Goal: Information Seeking & Learning: Learn about a topic

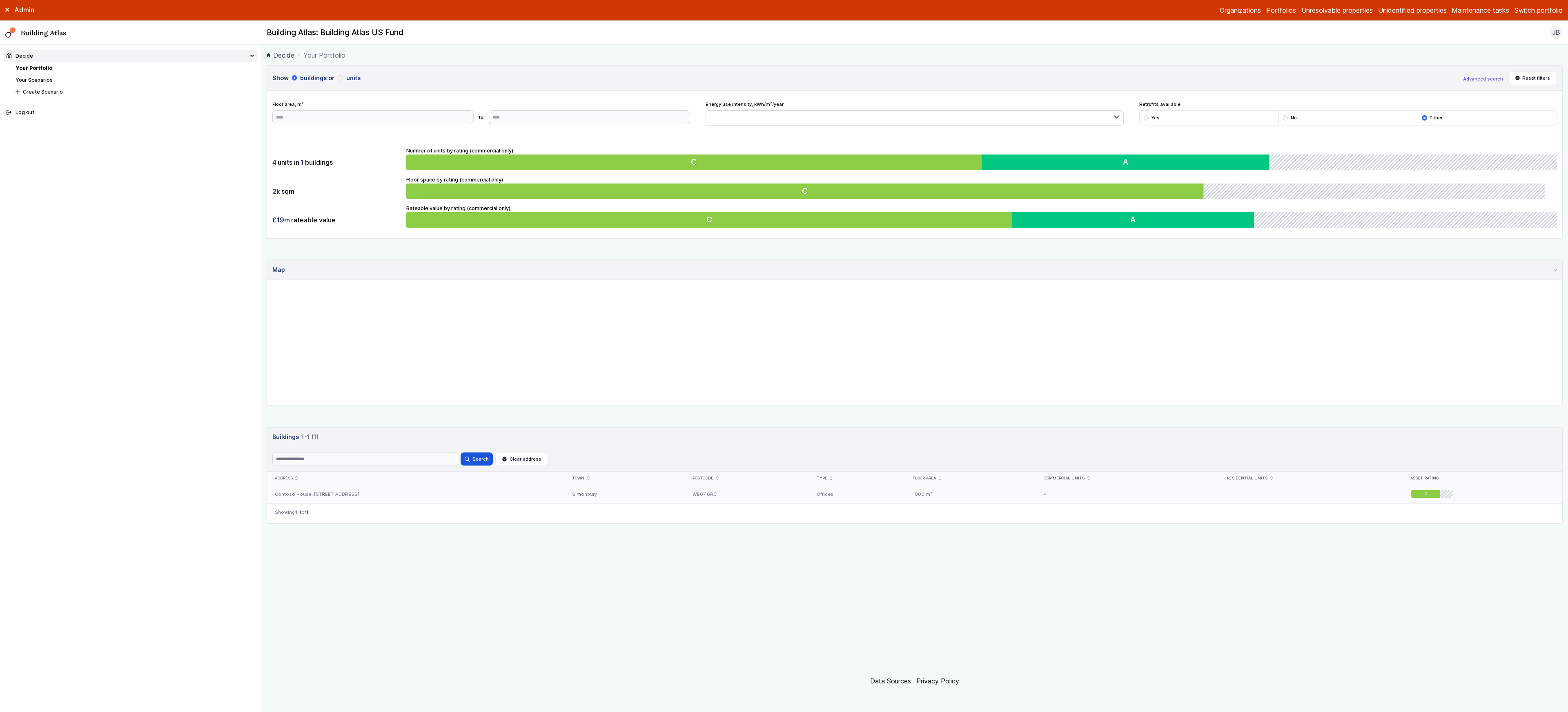
click at [318, 496] on div "Contoso House, [STREET_ADDRESS]" at bounding box center [416, 494] width 297 height 18
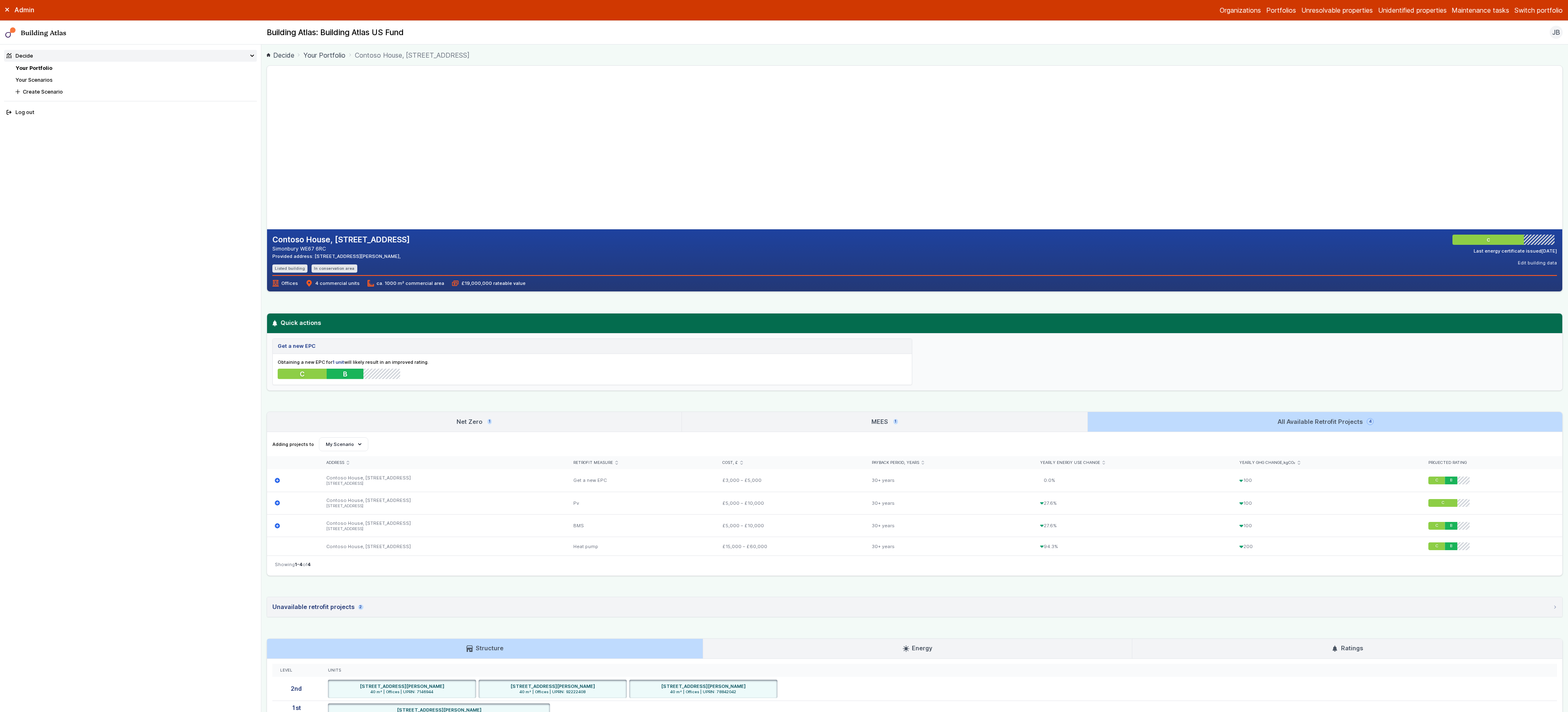
click at [705, 425] on link "MEES 1" at bounding box center [884, 421] width 405 height 19
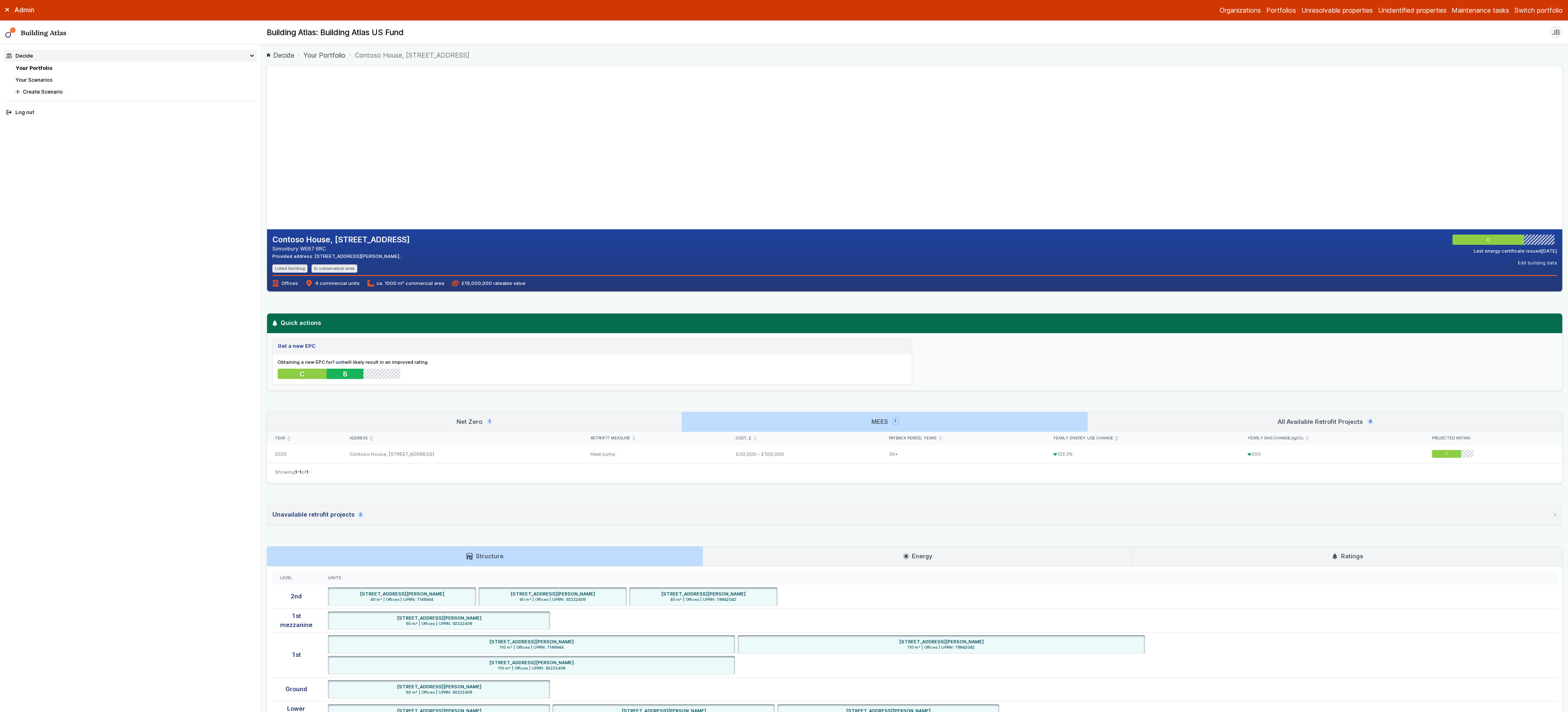
click at [611, 424] on link "Net Zero 1" at bounding box center [474, 421] width 415 height 19
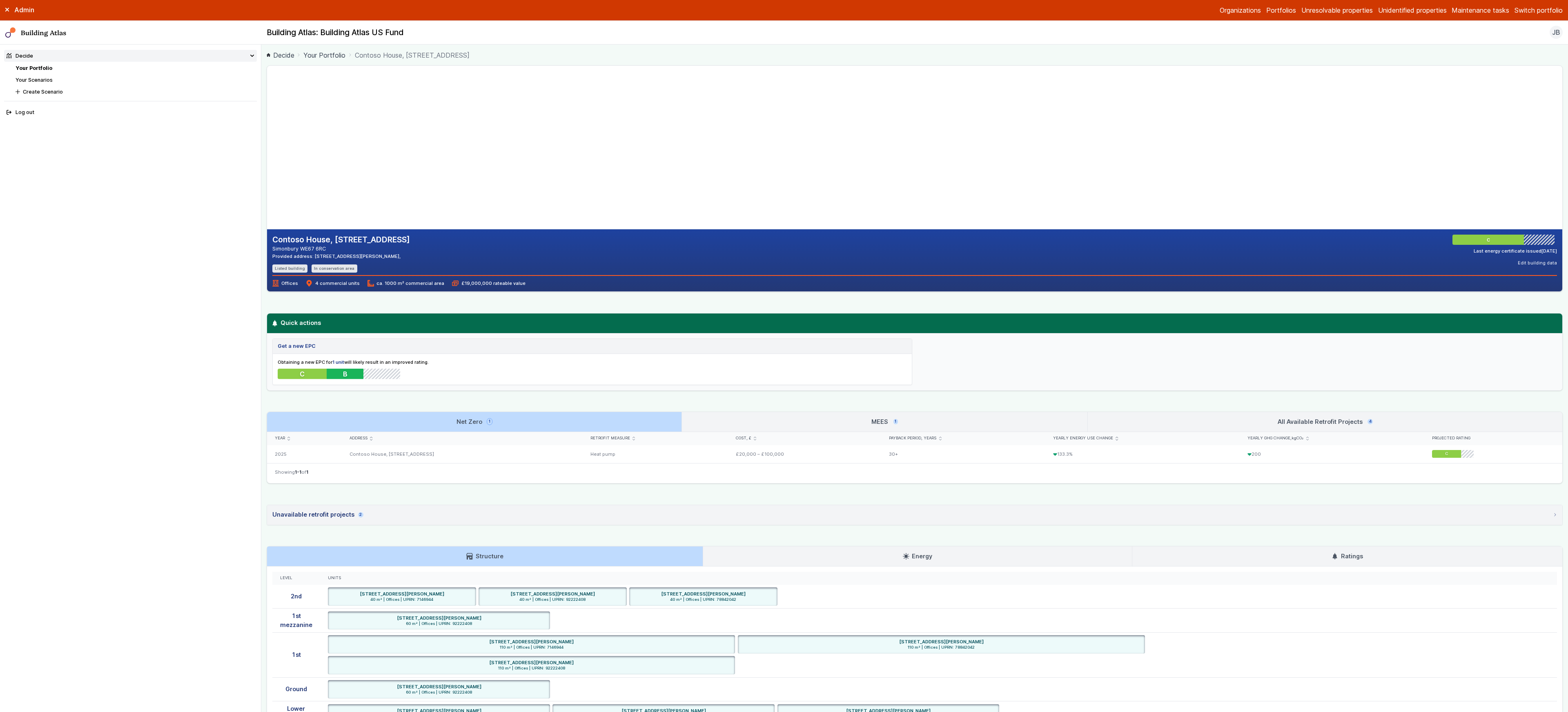
click at [797, 423] on link "MEES 1" at bounding box center [884, 421] width 405 height 19
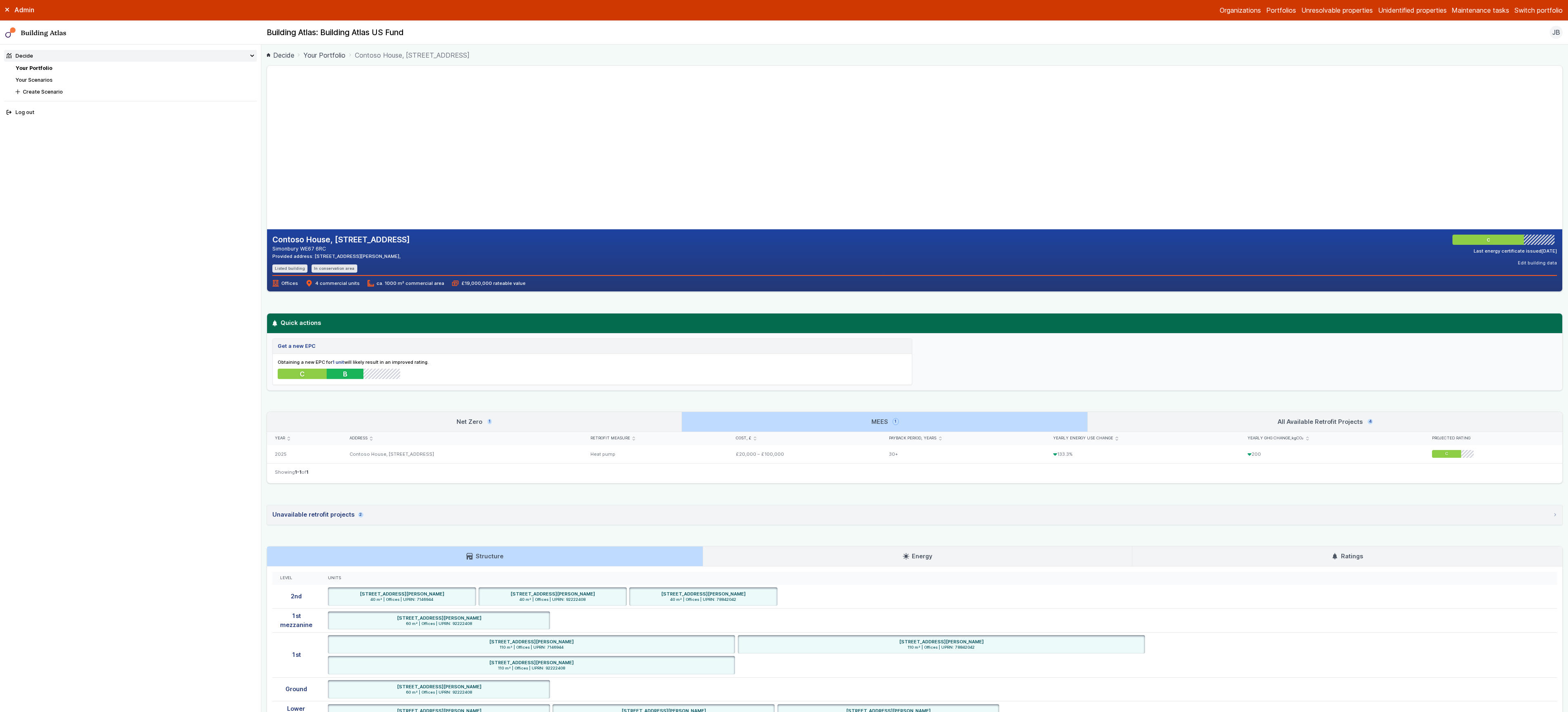
click at [1136, 415] on link "All Available Retrofit Projects 4" at bounding box center [1325, 421] width 475 height 19
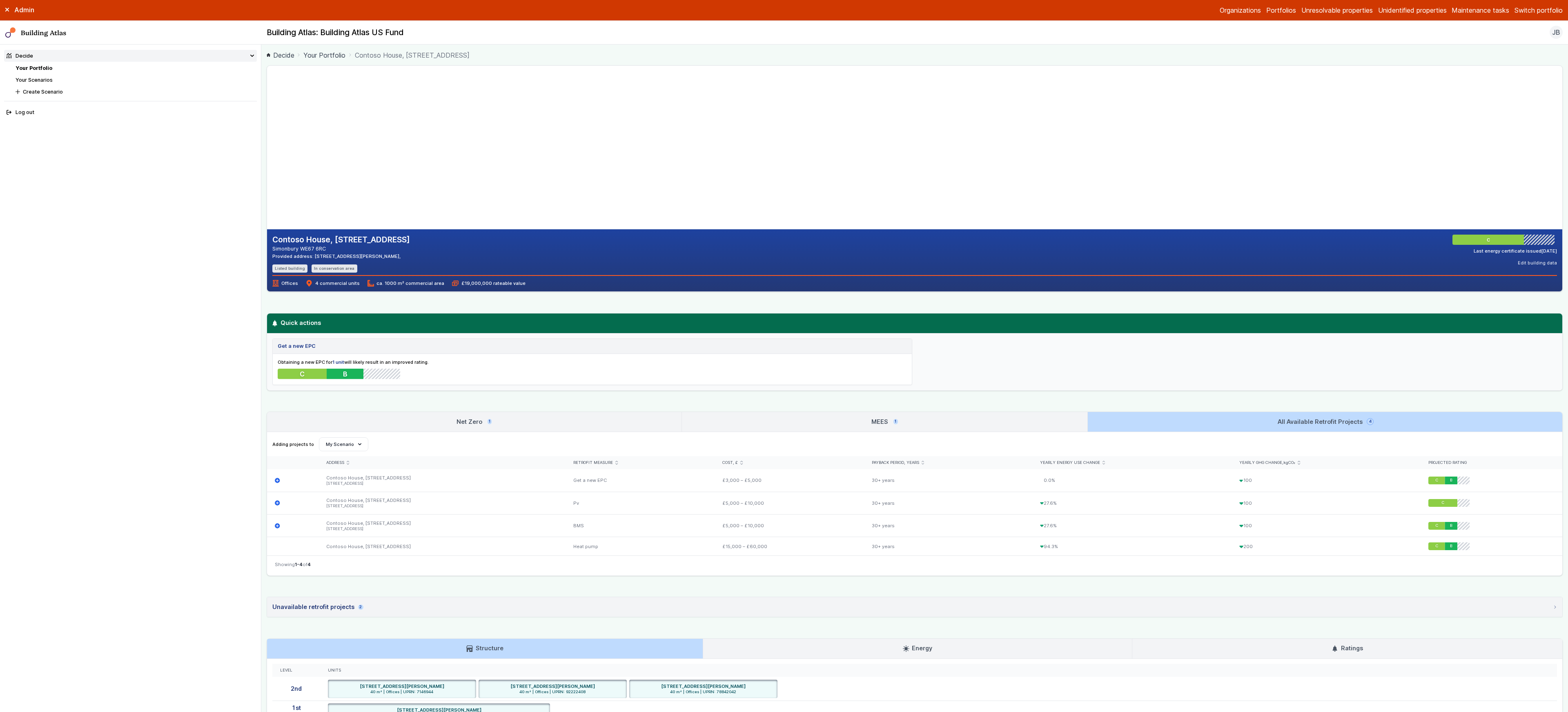
click at [771, 421] on link "MEES 1" at bounding box center [884, 421] width 405 height 19
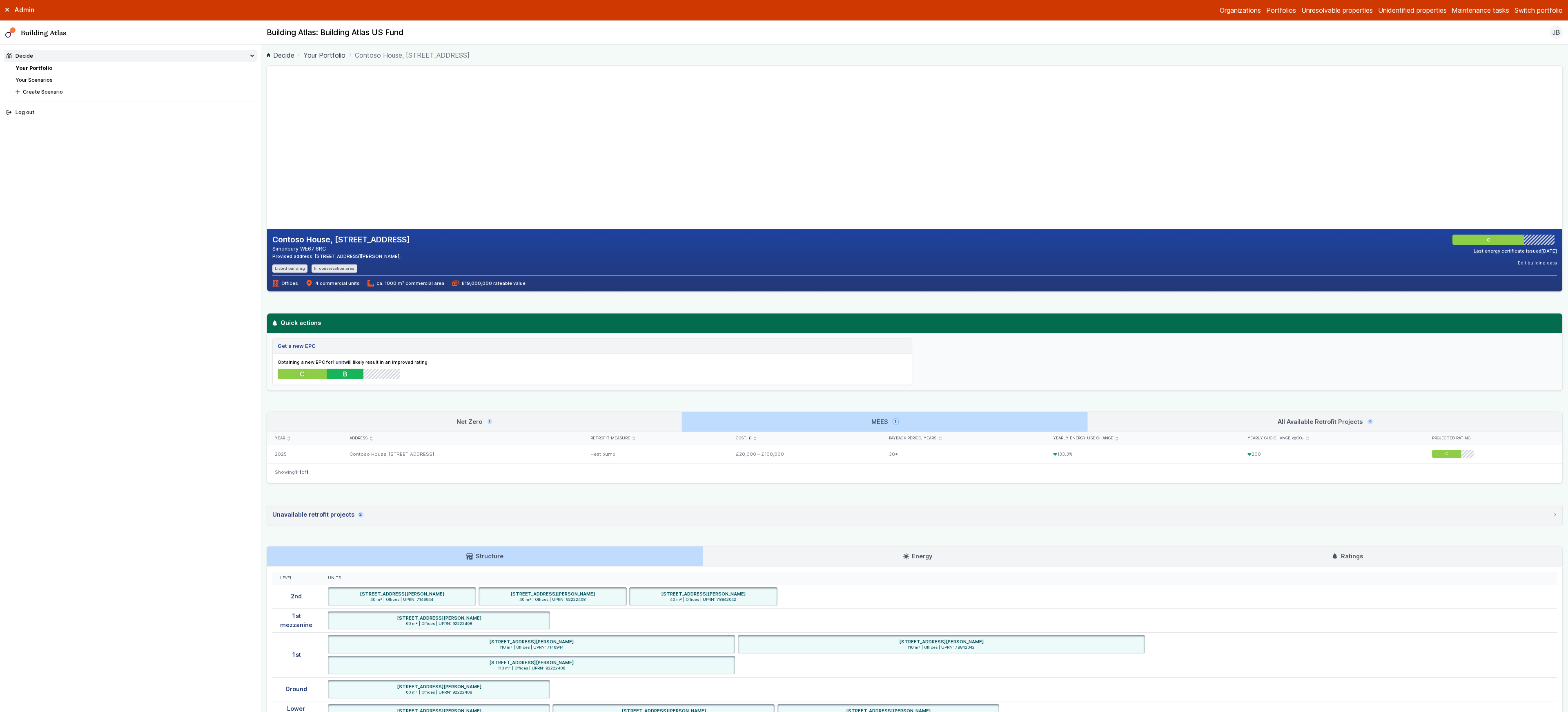
click at [671, 427] on link "Net Zero 1" at bounding box center [474, 421] width 415 height 19
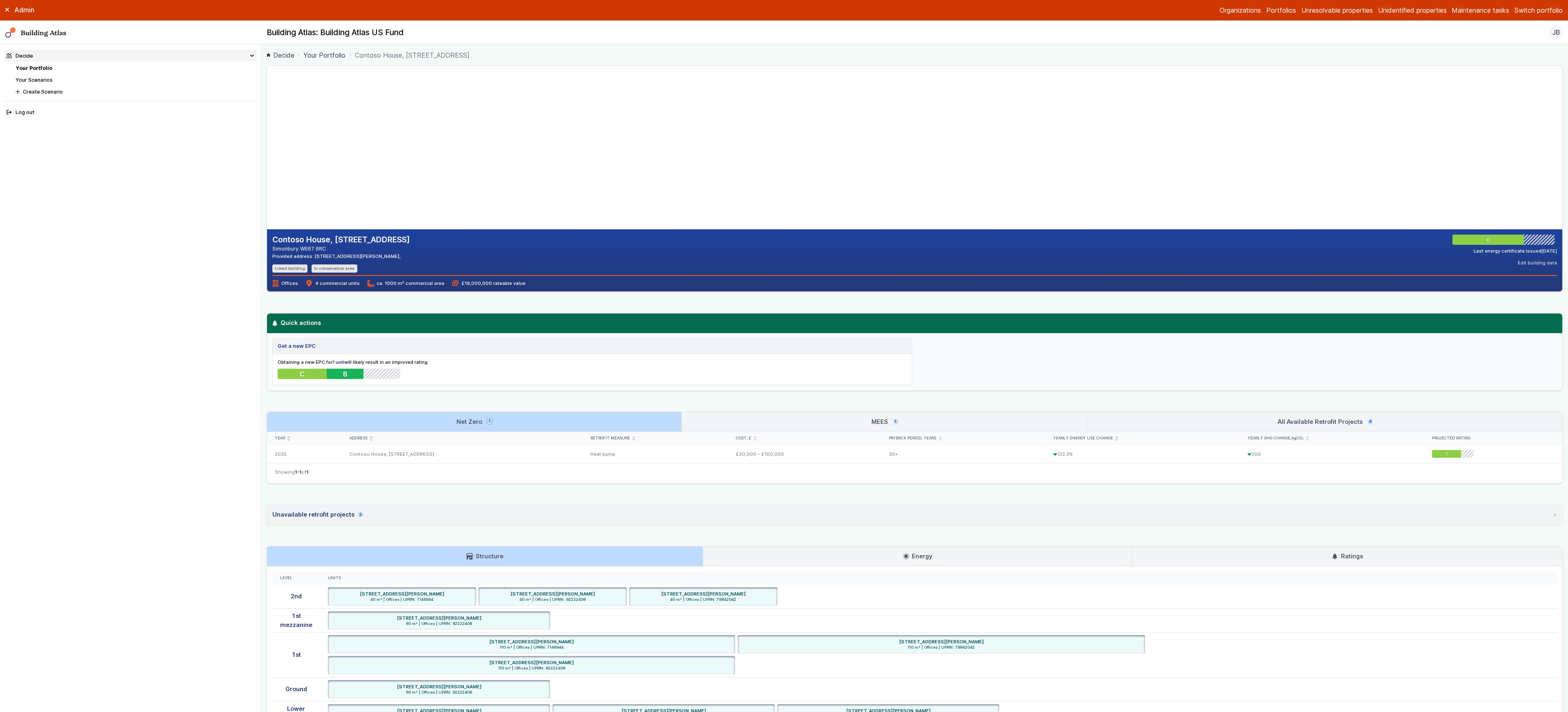
click at [873, 423] on h3 "MEES 1" at bounding box center [884, 421] width 26 height 9
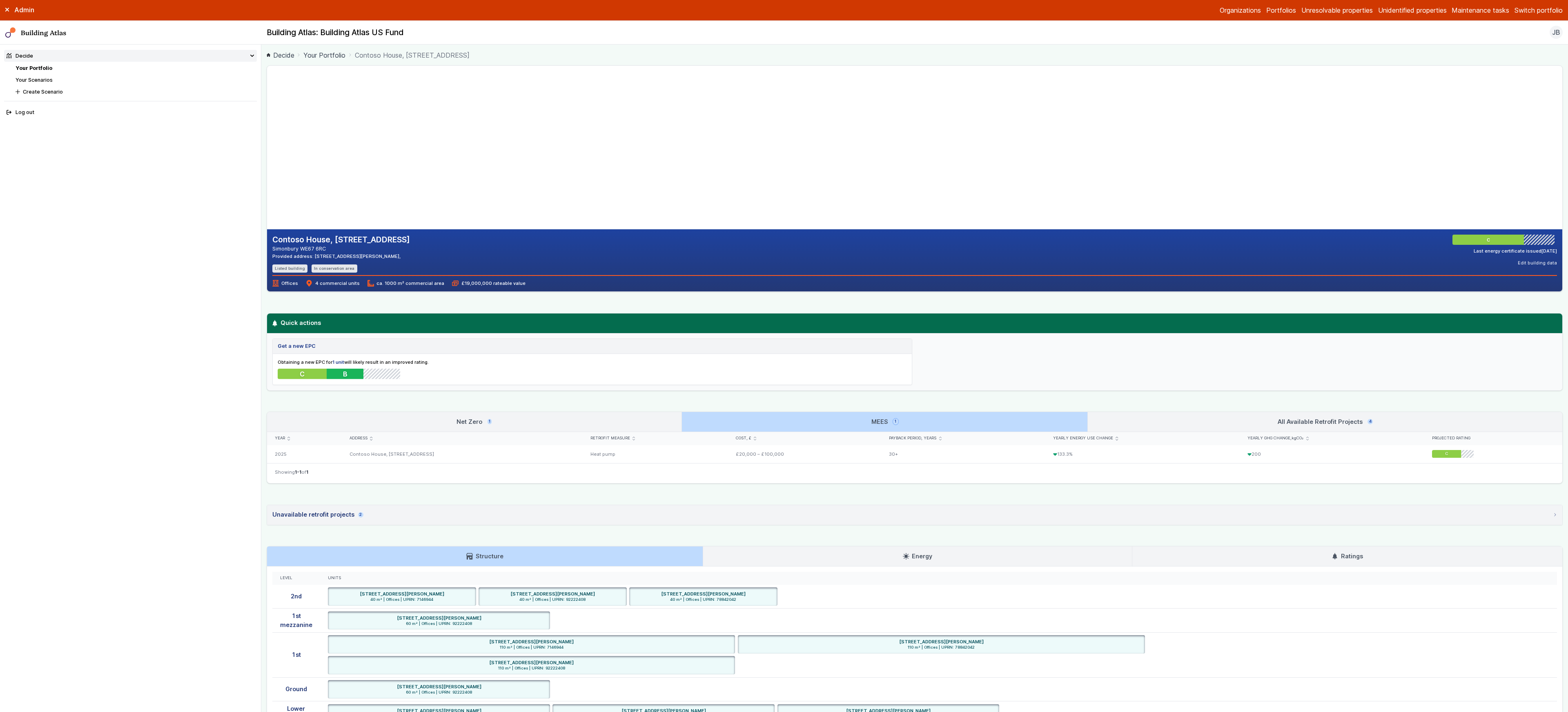
click at [1144, 416] on link "All Available Retrofit Projects 4" at bounding box center [1325, 421] width 475 height 19
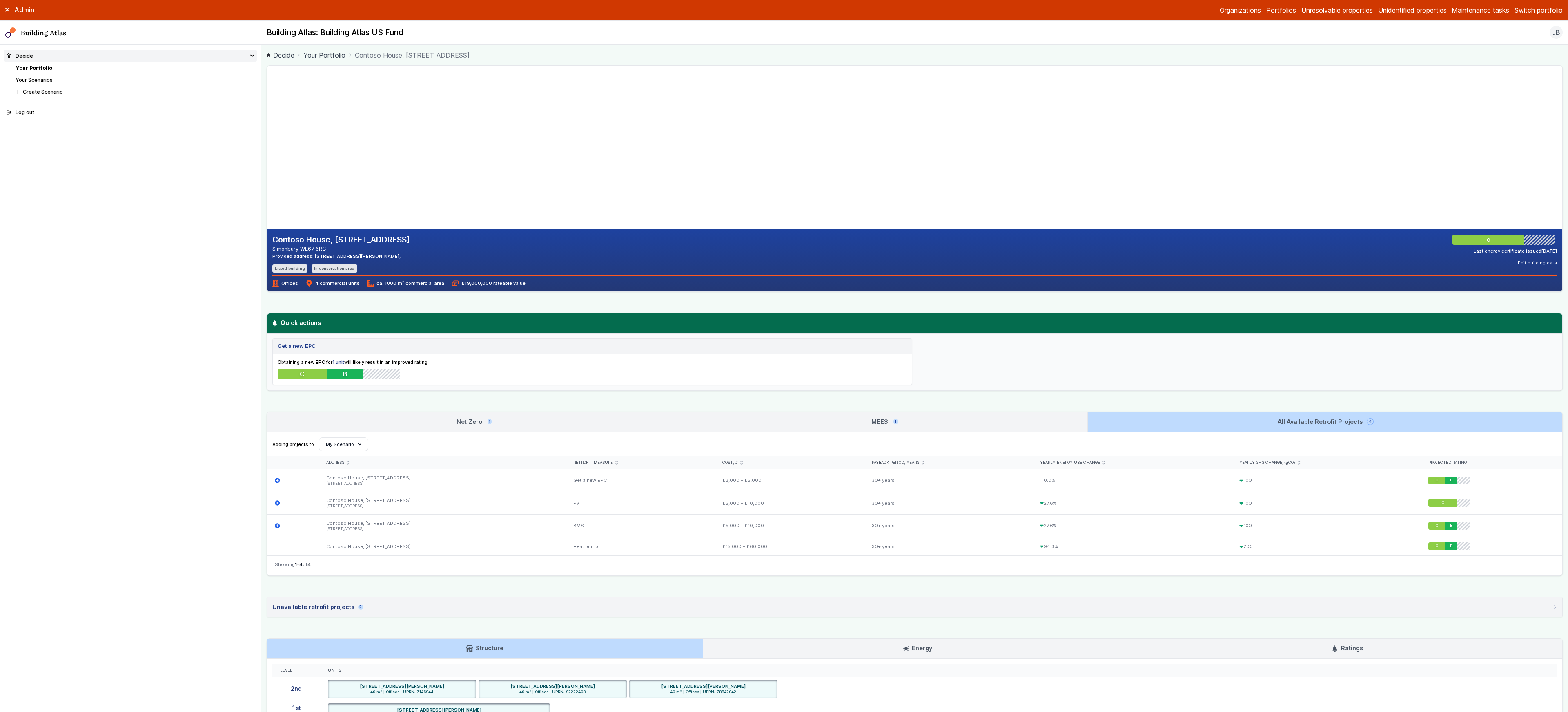
click at [410, 421] on link "Net Zero 1" at bounding box center [474, 421] width 415 height 19
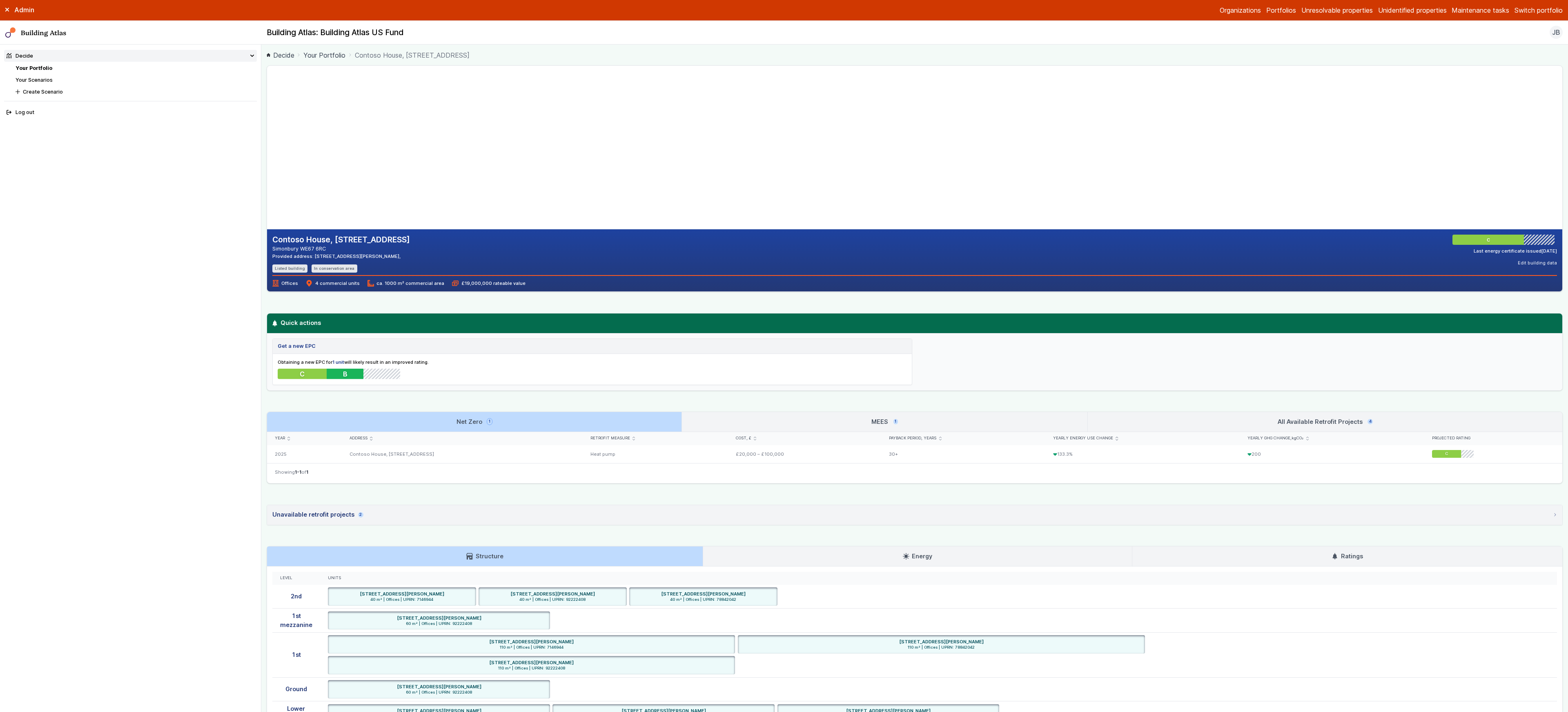
click at [779, 427] on link "MEES 1" at bounding box center [884, 421] width 405 height 19
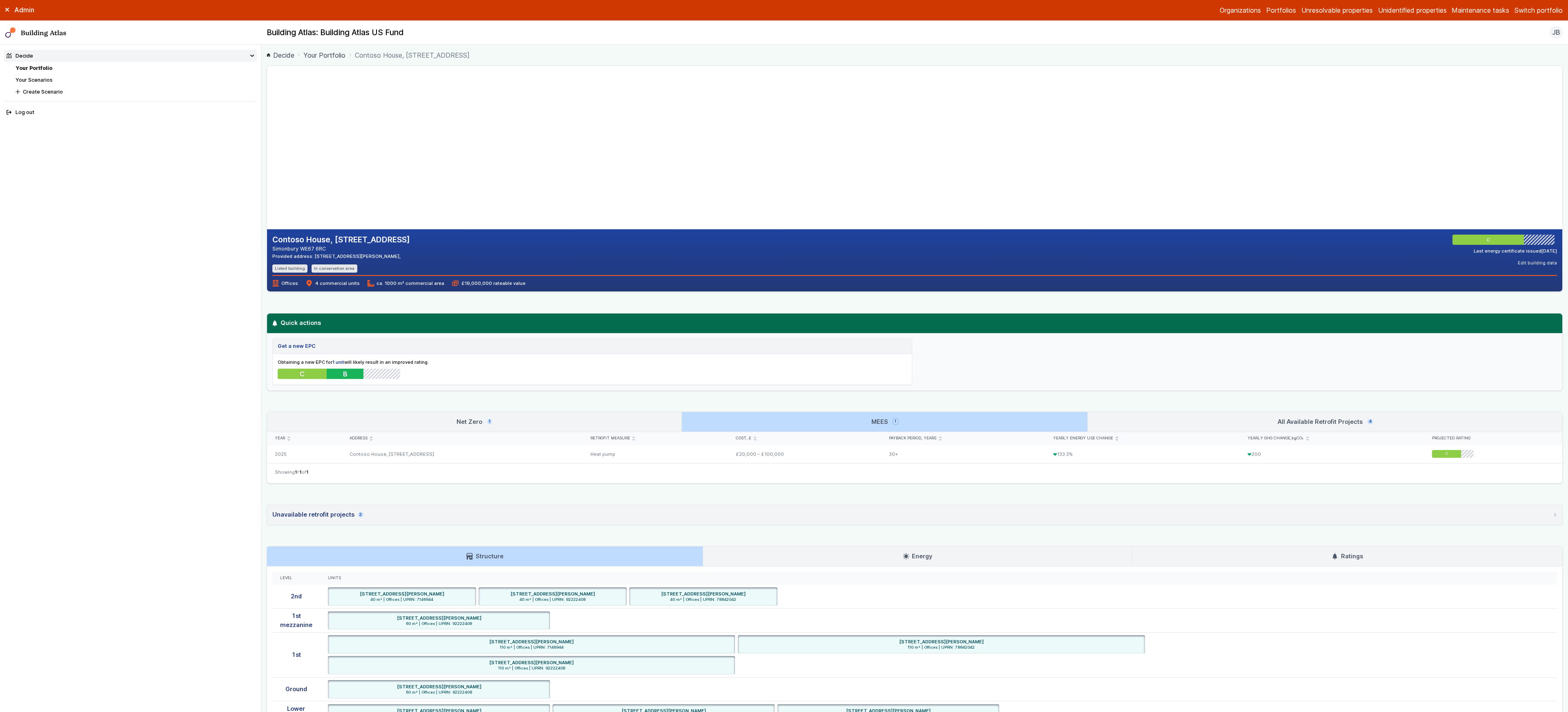
click at [566, 417] on link "Net Zero 1" at bounding box center [474, 421] width 415 height 19
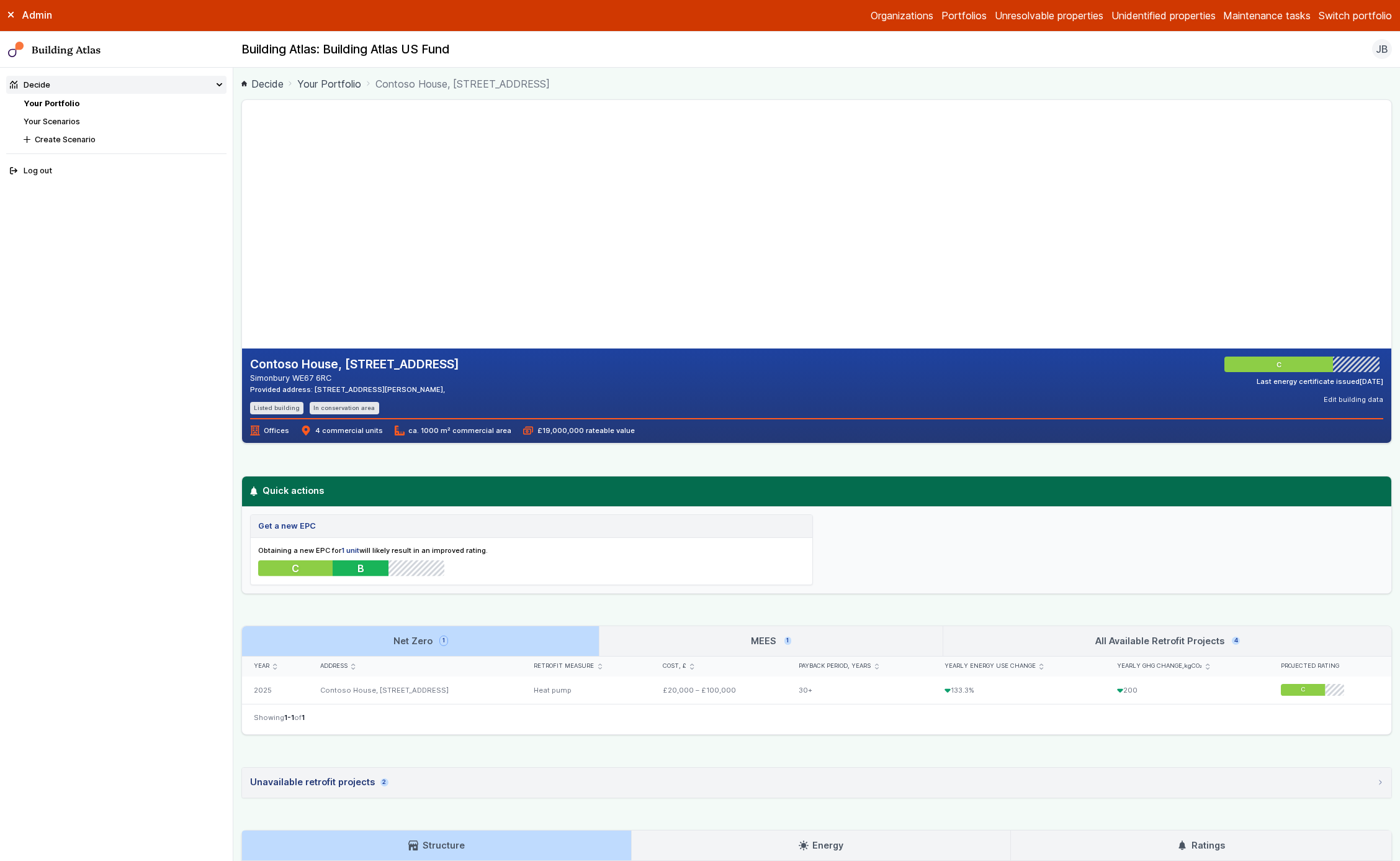
click at [800, 634] on link "MEES 1" at bounding box center [771, 641] width 343 height 30
